Goal: Transaction & Acquisition: Purchase product/service

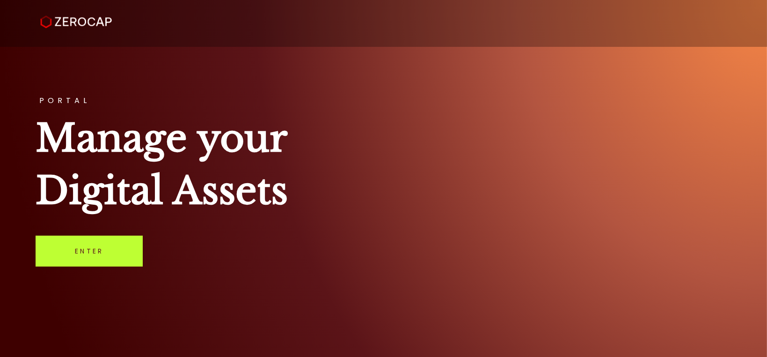
click at [94, 248] on link "Enter" at bounding box center [89, 250] width 107 height 31
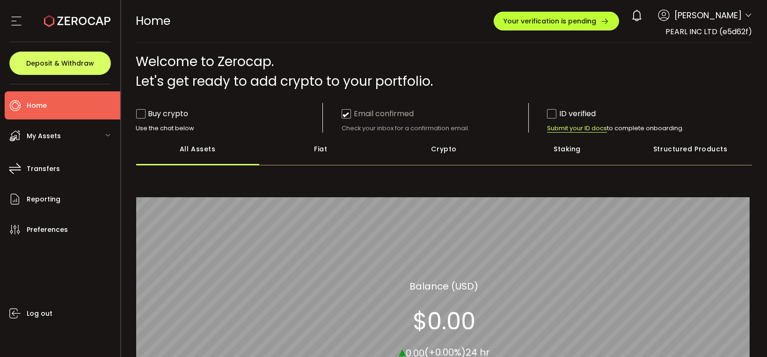
click at [596, 18] on span "Your verification is pending" at bounding box center [549, 21] width 93 height 7
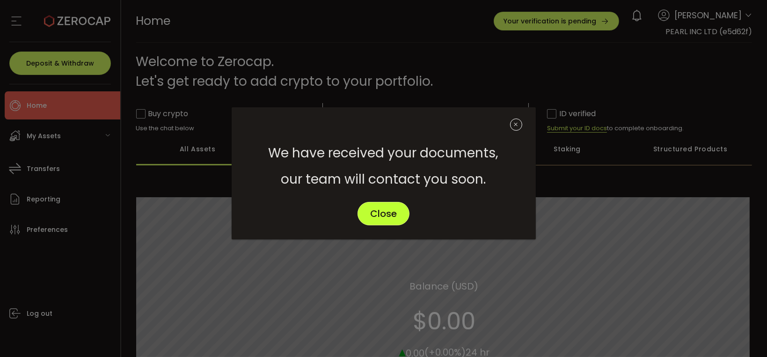
click at [394, 210] on span "Close" at bounding box center [383, 213] width 27 height 9
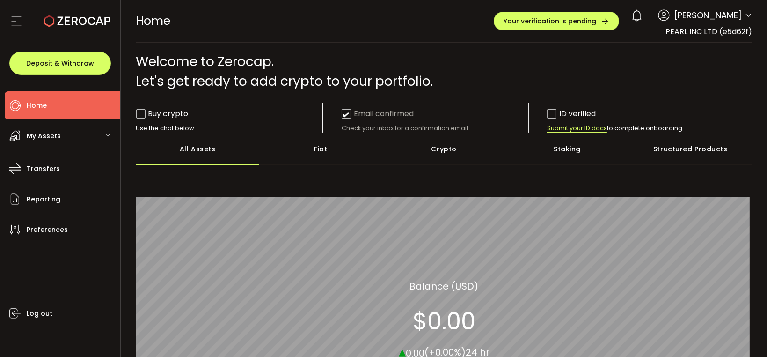
click at [110, 134] on div "My Assets" at bounding box center [63, 136] width 116 height 28
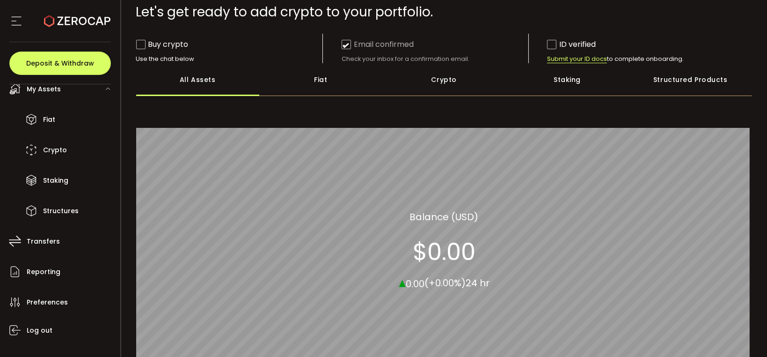
scroll to position [94, 0]
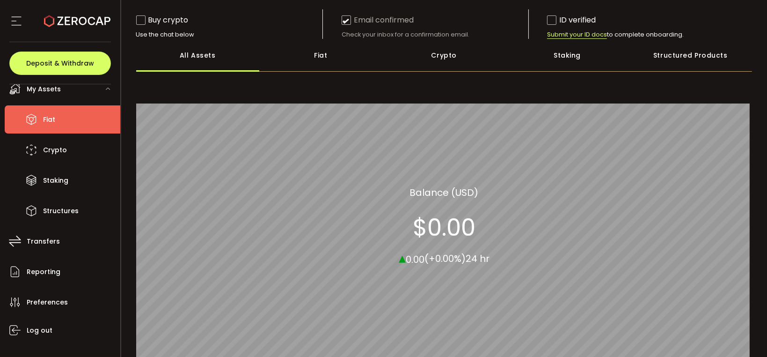
click at [61, 117] on li "Fiat" at bounding box center [63, 119] width 116 height 28
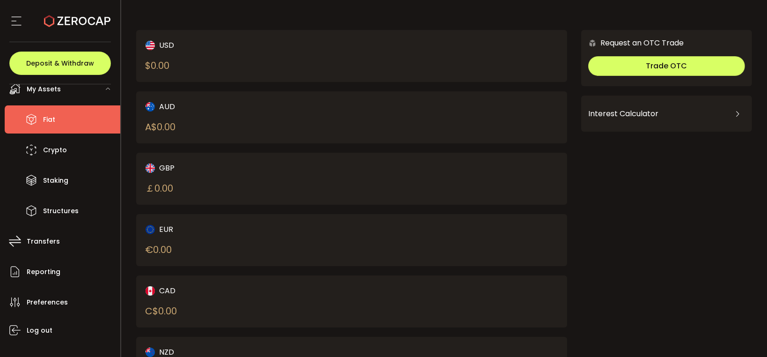
scroll to position [103, 0]
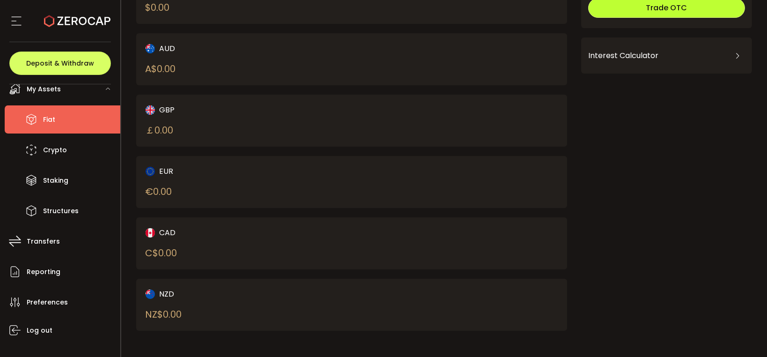
click at [644, 13] on button "Trade OTC" at bounding box center [666, 8] width 157 height 20
click at [163, 46] on div "AUD" at bounding box center [239, 49] width 186 height 12
click at [161, 74] on div "A$ 0.00" at bounding box center [161, 69] width 30 height 14
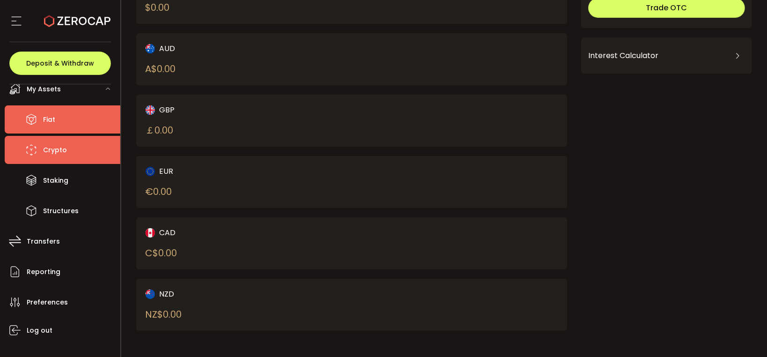
click at [74, 153] on li "Crypto" at bounding box center [63, 150] width 116 height 28
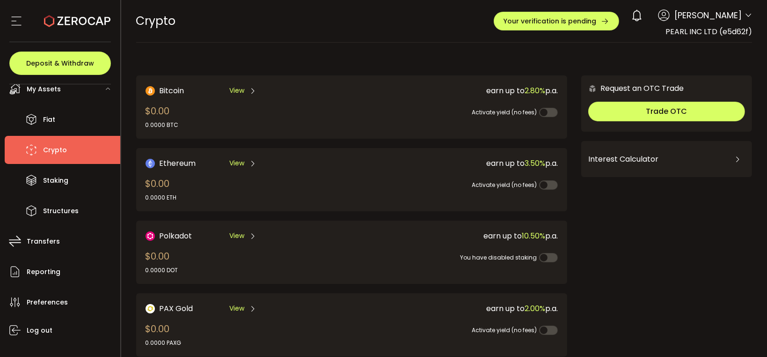
click at [242, 159] on span "View" at bounding box center [237, 163] width 15 height 10
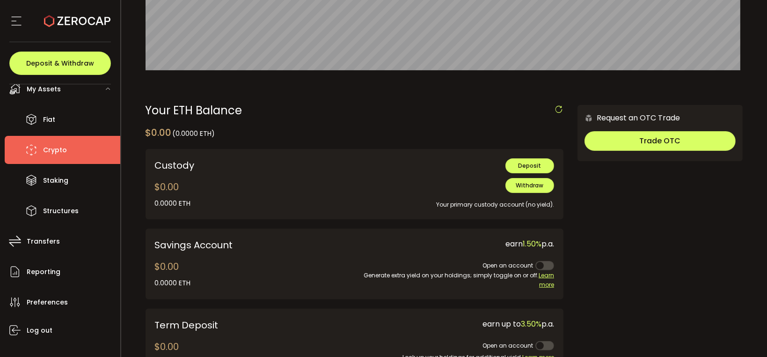
scroll to position [281, 0]
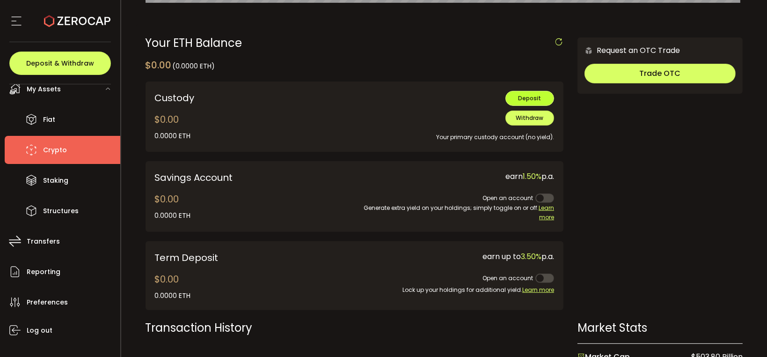
click at [513, 96] on button "Deposit" at bounding box center [529, 98] width 49 height 15
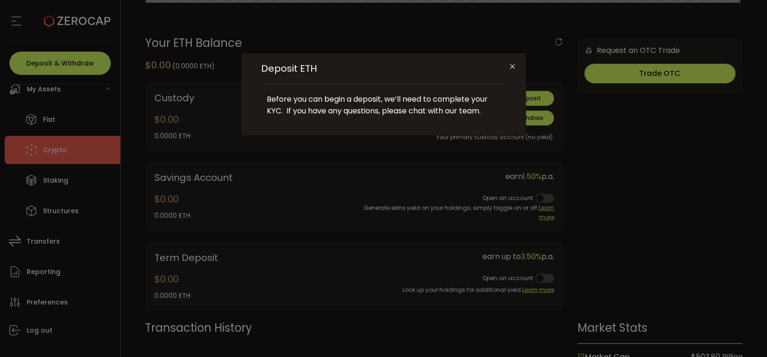
click at [509, 63] on icon "Close" at bounding box center [512, 66] width 7 height 7
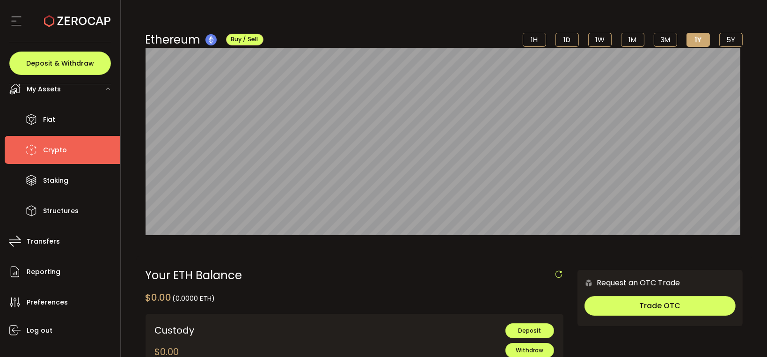
scroll to position [47, 0]
